Goal: Find specific page/section: Find specific page/section

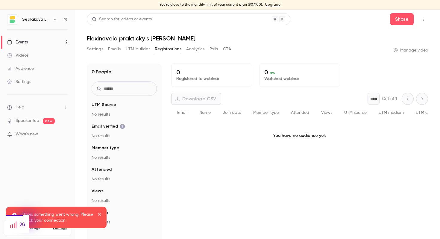
click at [24, 43] on div "Events" at bounding box center [17, 42] width 21 height 6
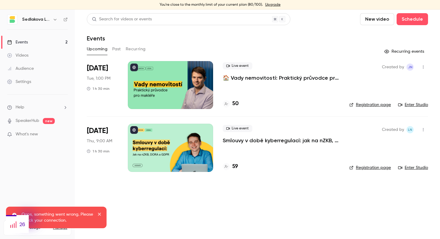
click at [237, 78] on p "🏠 Vady nemovitostí: Praktický průvodce pro makléře" at bounding box center [281, 77] width 117 height 7
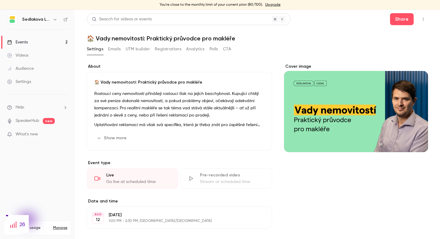
click at [33, 42] on link "Events 2" at bounding box center [37, 42] width 75 height 13
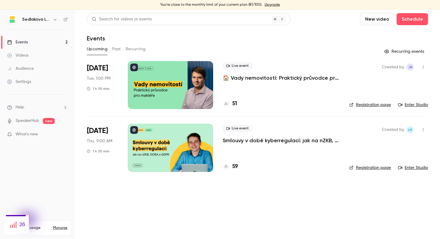
click at [418, 104] on link "Enter Studio" at bounding box center [413, 105] width 30 height 6
